Goal: Transaction & Acquisition: Book appointment/travel/reservation

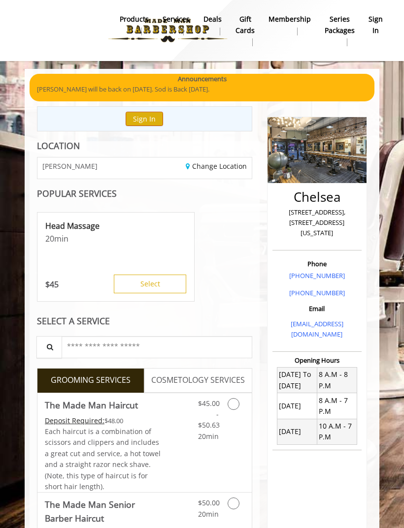
click at [146, 120] on button "Sign In" at bounding box center [144, 119] width 37 height 14
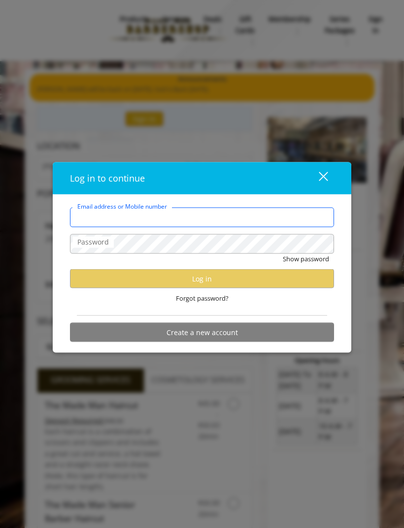
type input "**********"
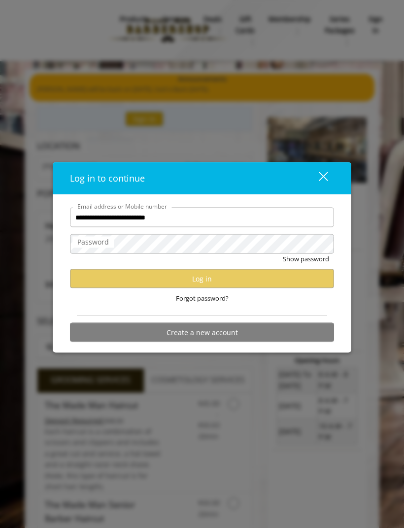
click at [336, 87] on div "**********" at bounding box center [202, 264] width 404 height 528
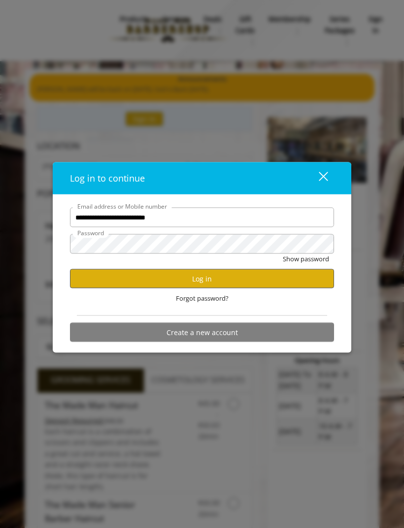
click at [237, 279] on button "Log in" at bounding box center [202, 278] width 264 height 19
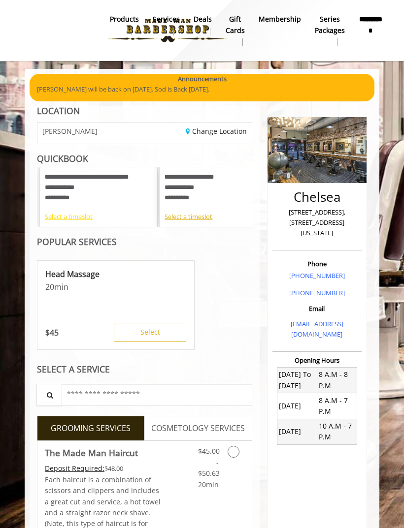
click at [75, 218] on div "Select a timeslot" at bounding box center [98, 217] width 107 height 10
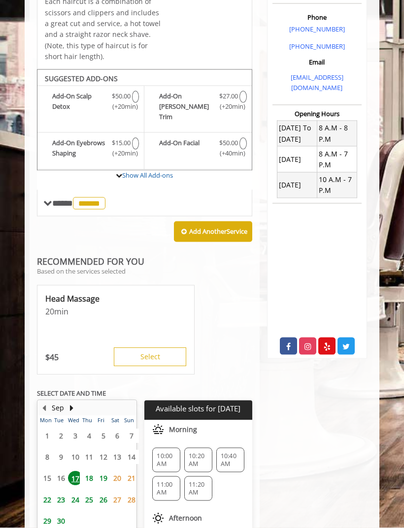
scroll to position [247, 0]
click at [82, 471] on span "18" at bounding box center [89, 478] width 15 height 14
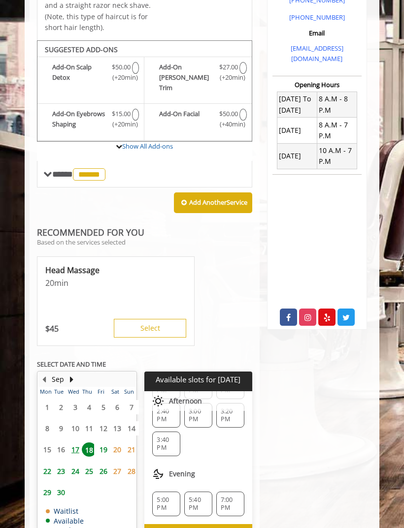
scroll to position [161, 0]
click at [169, 436] on span "3:40 PM" at bounding box center [166, 444] width 19 height 16
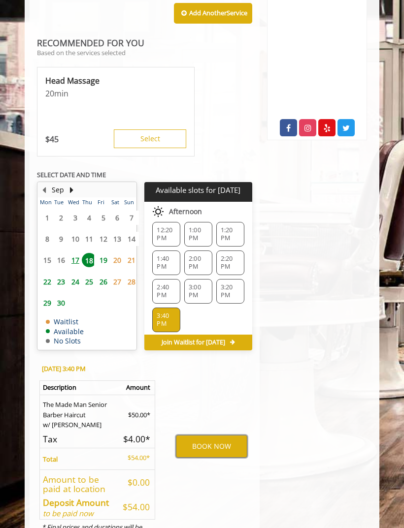
scroll to position [98, 0]
click at [218, 438] on button "BOOK NOW" at bounding box center [211, 446] width 71 height 23
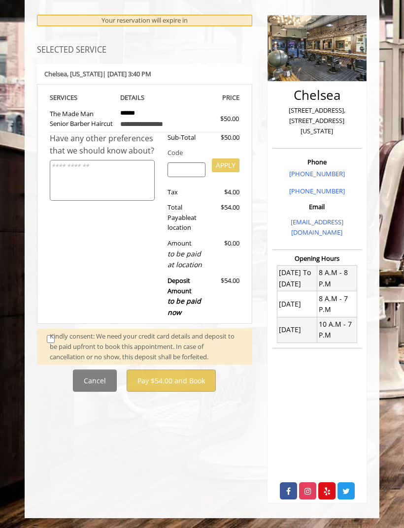
scroll to position [0, 0]
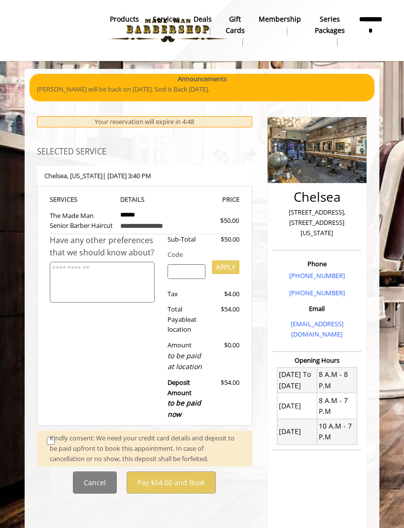
click at [51, 439] on div "Kindly consent: We need your credit card details and deposit to be paid upfront…" at bounding box center [146, 448] width 192 height 31
click at [54, 443] on div "Kindly consent: We need your credit card details and deposit to be paid upfront…" at bounding box center [146, 448] width 192 height 31
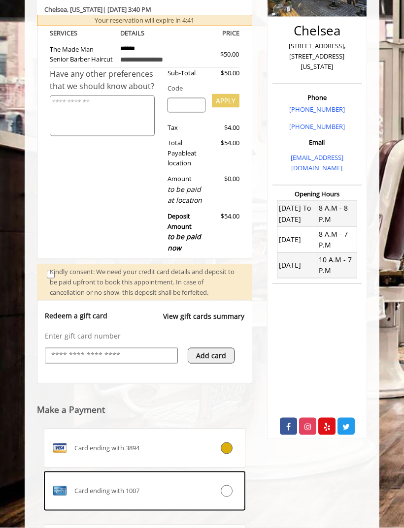
scroll to position [167, 0]
click at [228, 487] on icon at bounding box center [226, 491] width 12 height 12
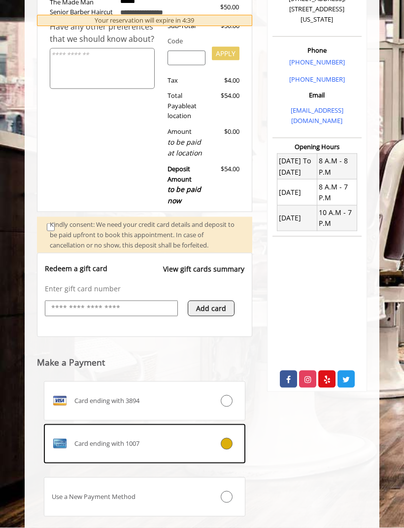
scroll to position [243, 0]
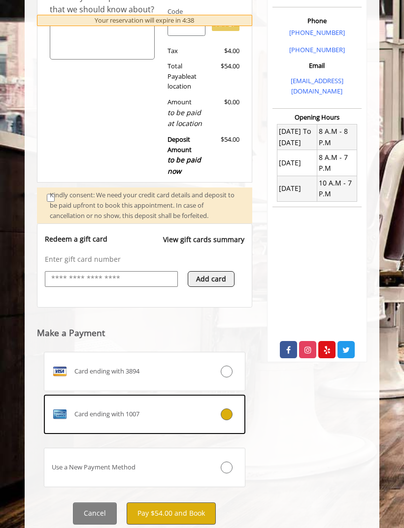
click at [187, 511] on button "Pay $54.00 and Book" at bounding box center [170, 513] width 89 height 22
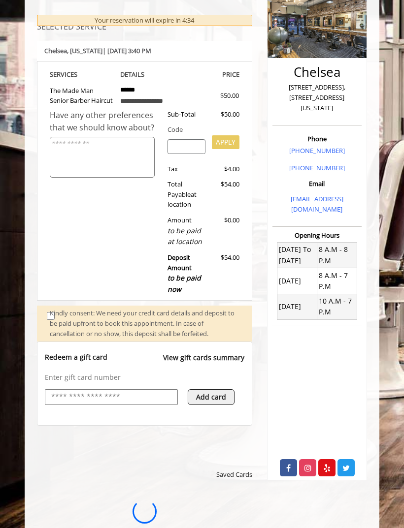
scroll to position [0, 0]
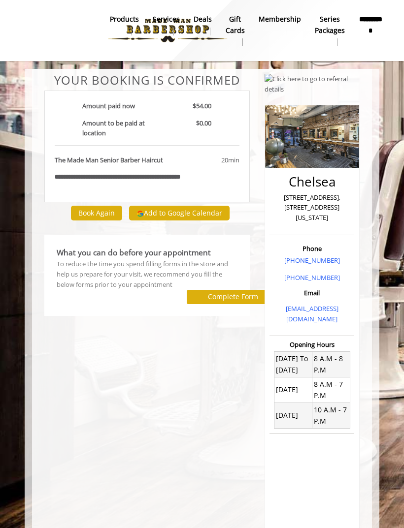
click at [181, 217] on button "Add to Google Calendar" at bounding box center [179, 213] width 100 height 15
click at [173, 214] on button "Add to Google Calendar" at bounding box center [179, 213] width 100 height 15
